Goal: Task Accomplishment & Management: Use online tool/utility

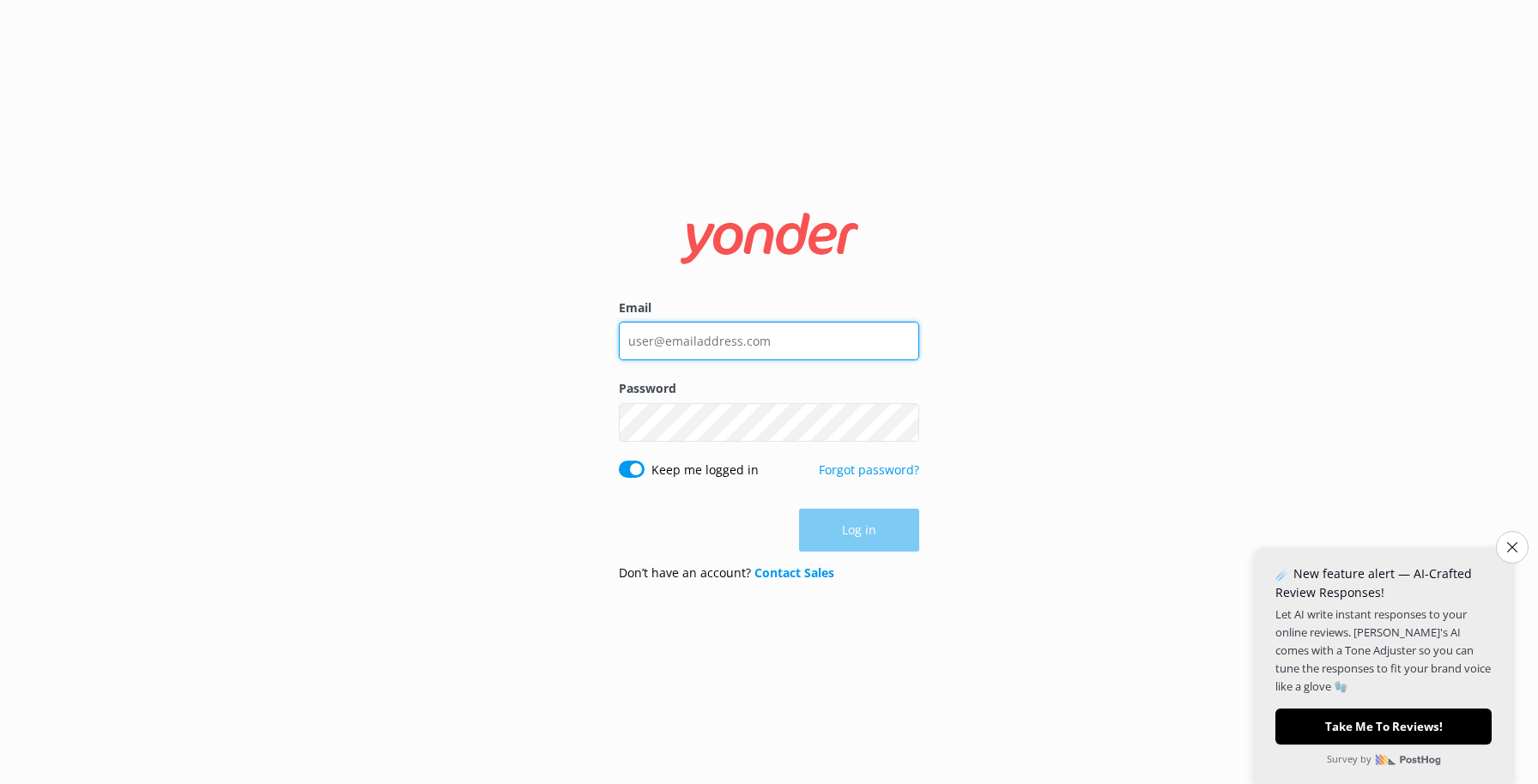
click at [762, 355] on input "Email" at bounding box center [769, 341] width 301 height 39
paste input "[EMAIL_ADDRESS][DOMAIN_NAME]"
type input "[EMAIL_ADDRESS][DOMAIN_NAME]"
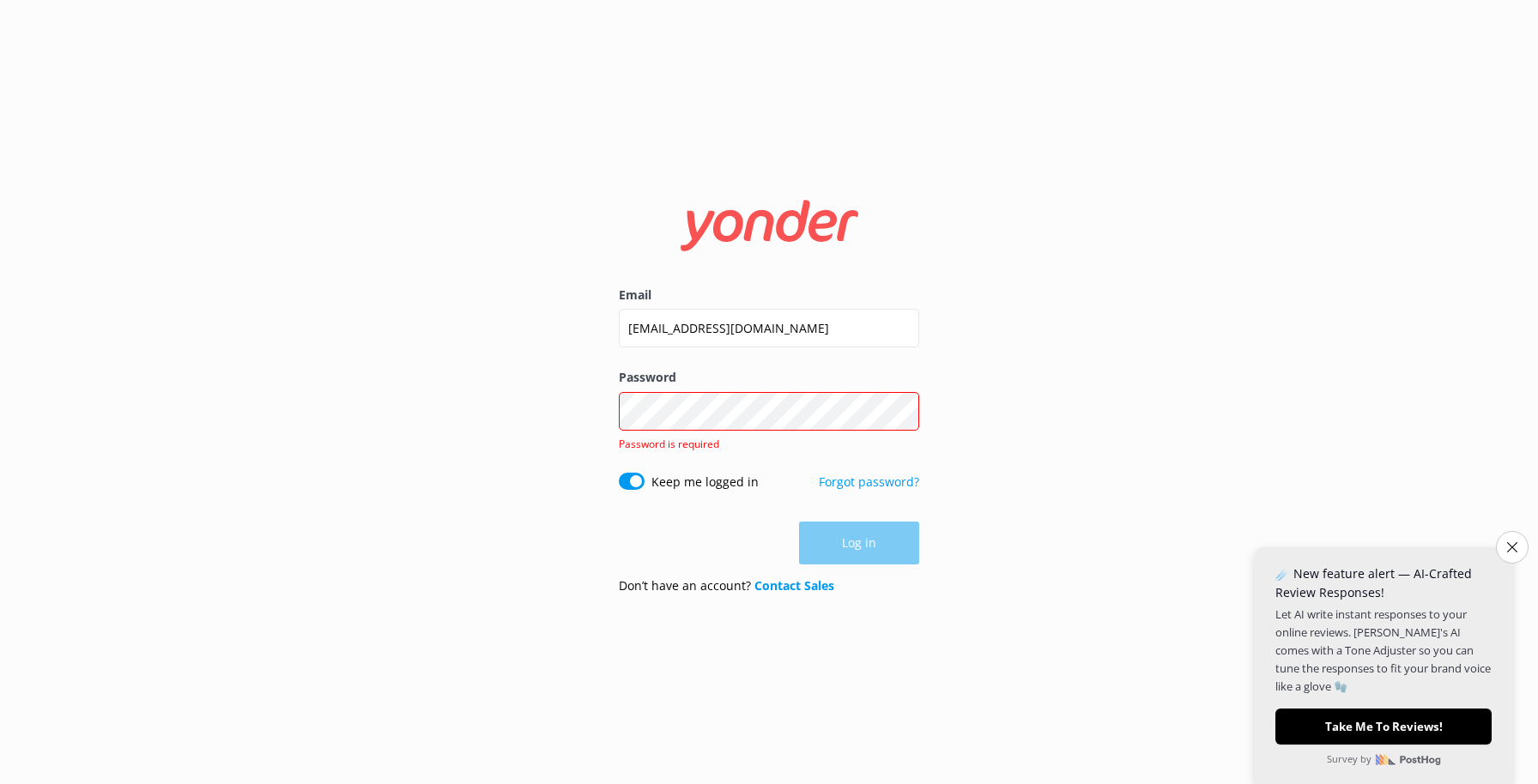
click at [813, 381] on label "Password" at bounding box center [769, 377] width 301 height 18
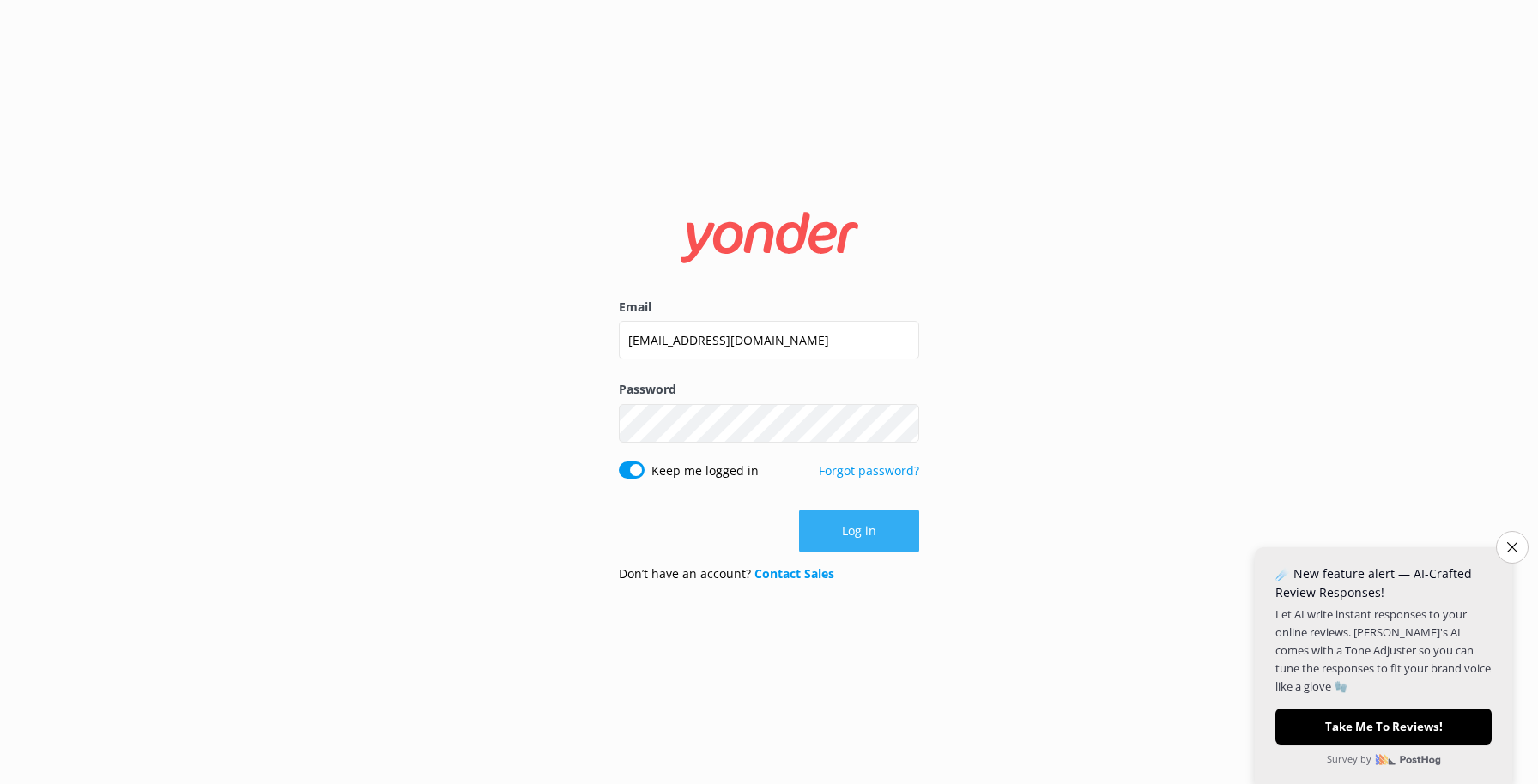
click at [845, 518] on button "Log in" at bounding box center [859, 531] width 120 height 43
